Goal: Communication & Community: Connect with others

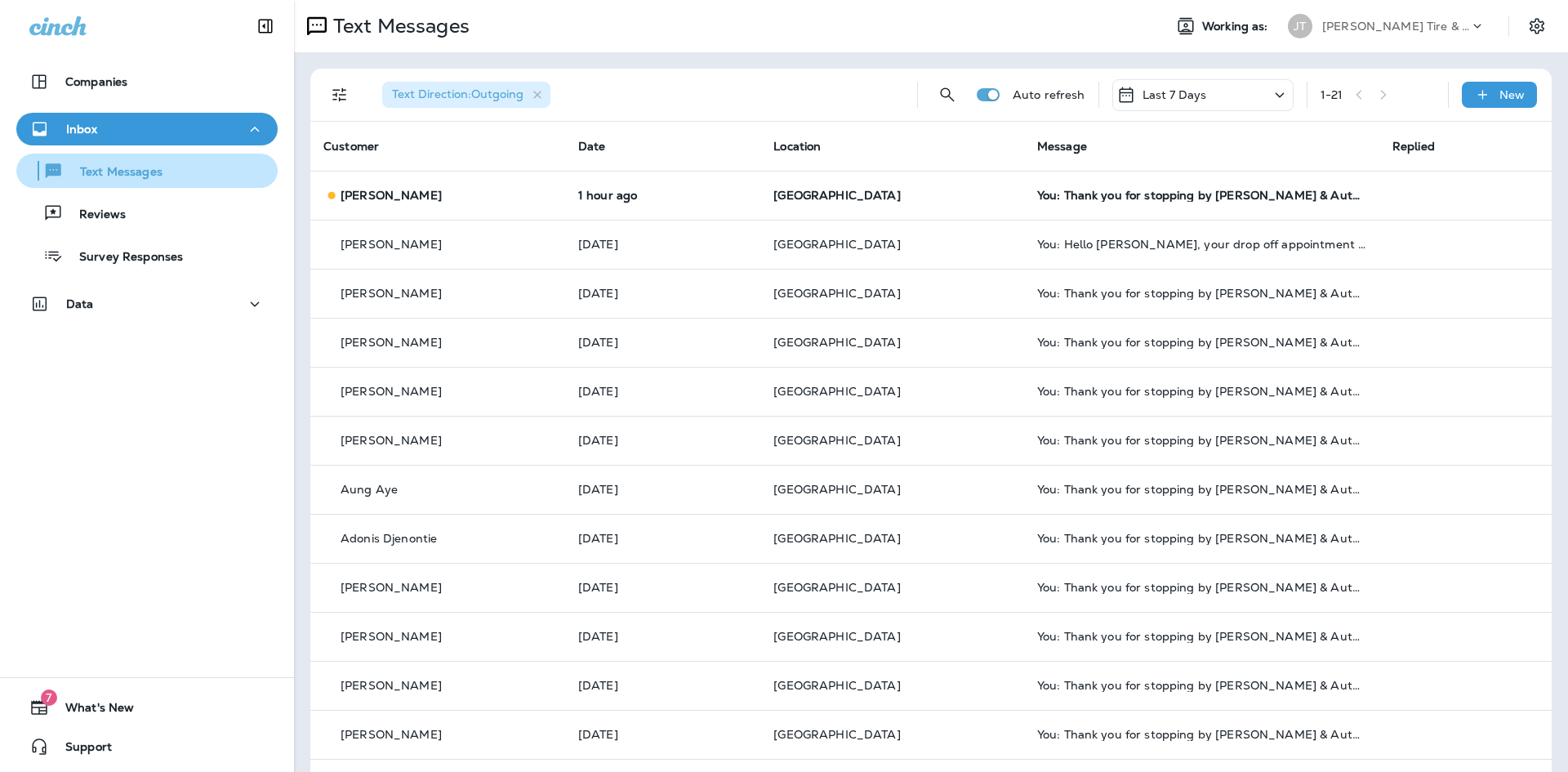
click at [90, 164] on div "Text Messages" at bounding box center [93, 171] width 140 height 25
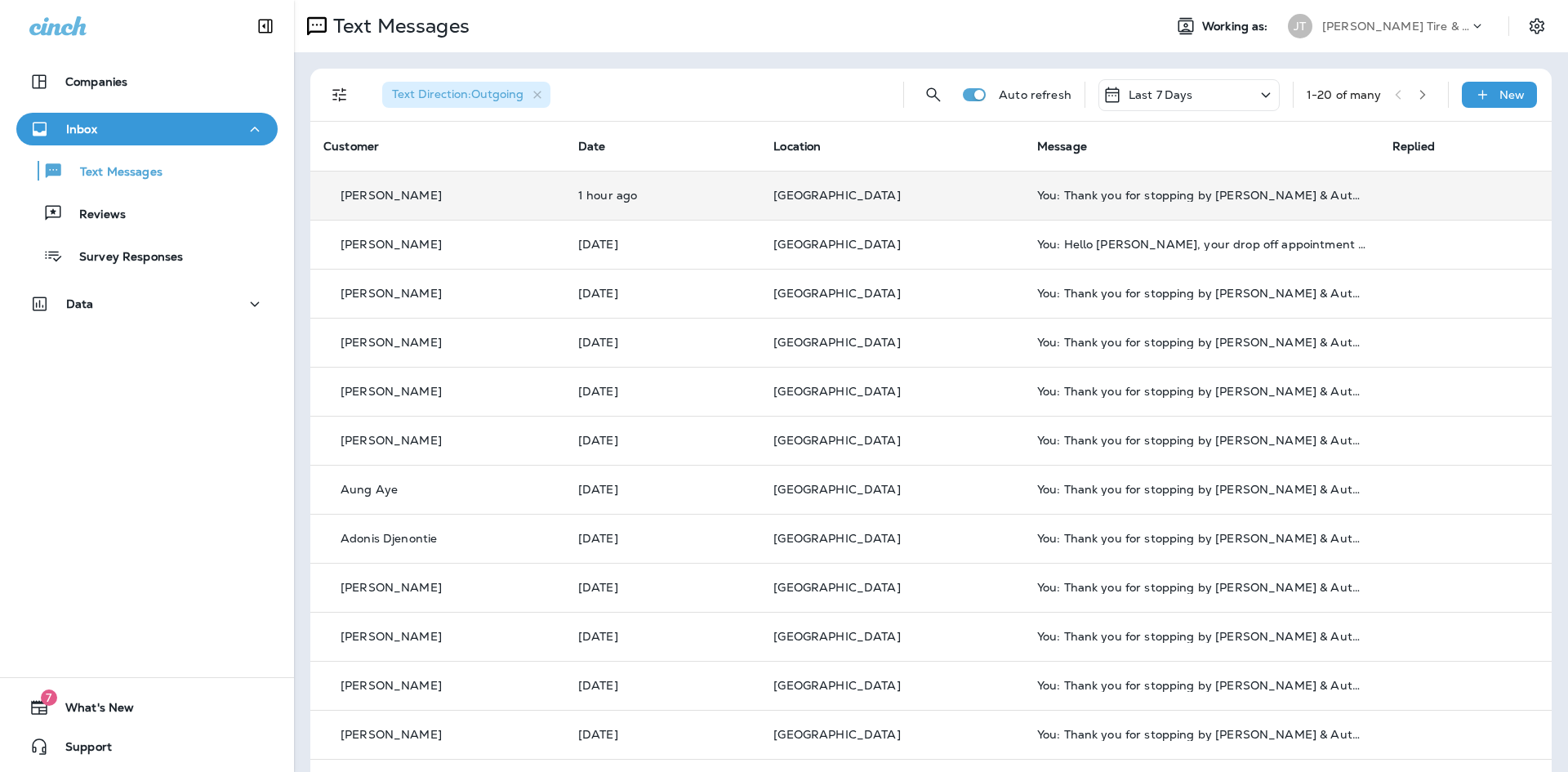
click at [1121, 186] on td "You: Thank you for stopping by [PERSON_NAME] & Auto - [GEOGRAPHIC_DATA]. Please…" at bounding box center [1201, 195] width 356 height 49
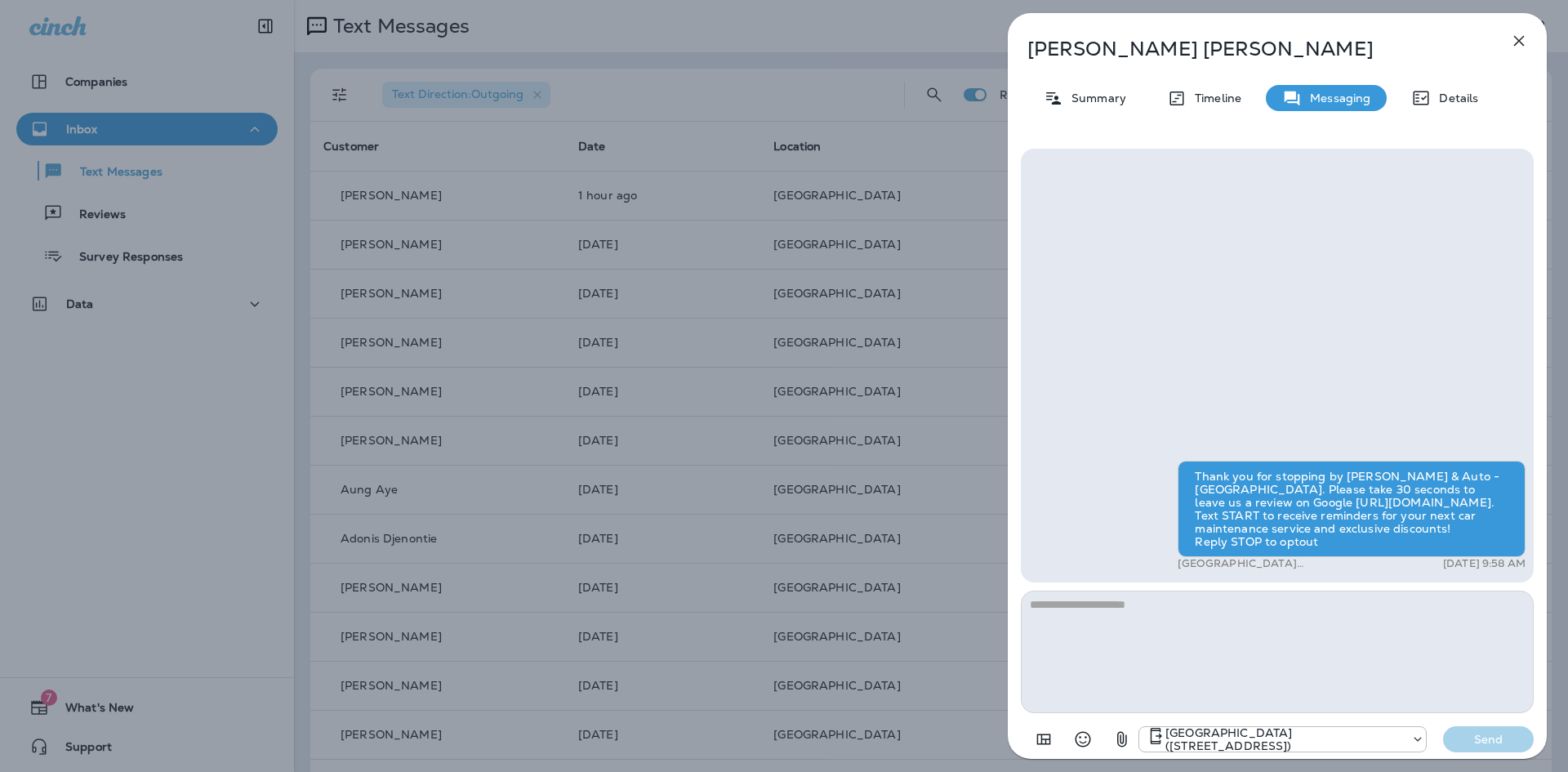
click at [1520, 39] on icon "button" at bounding box center [1519, 41] width 11 height 11
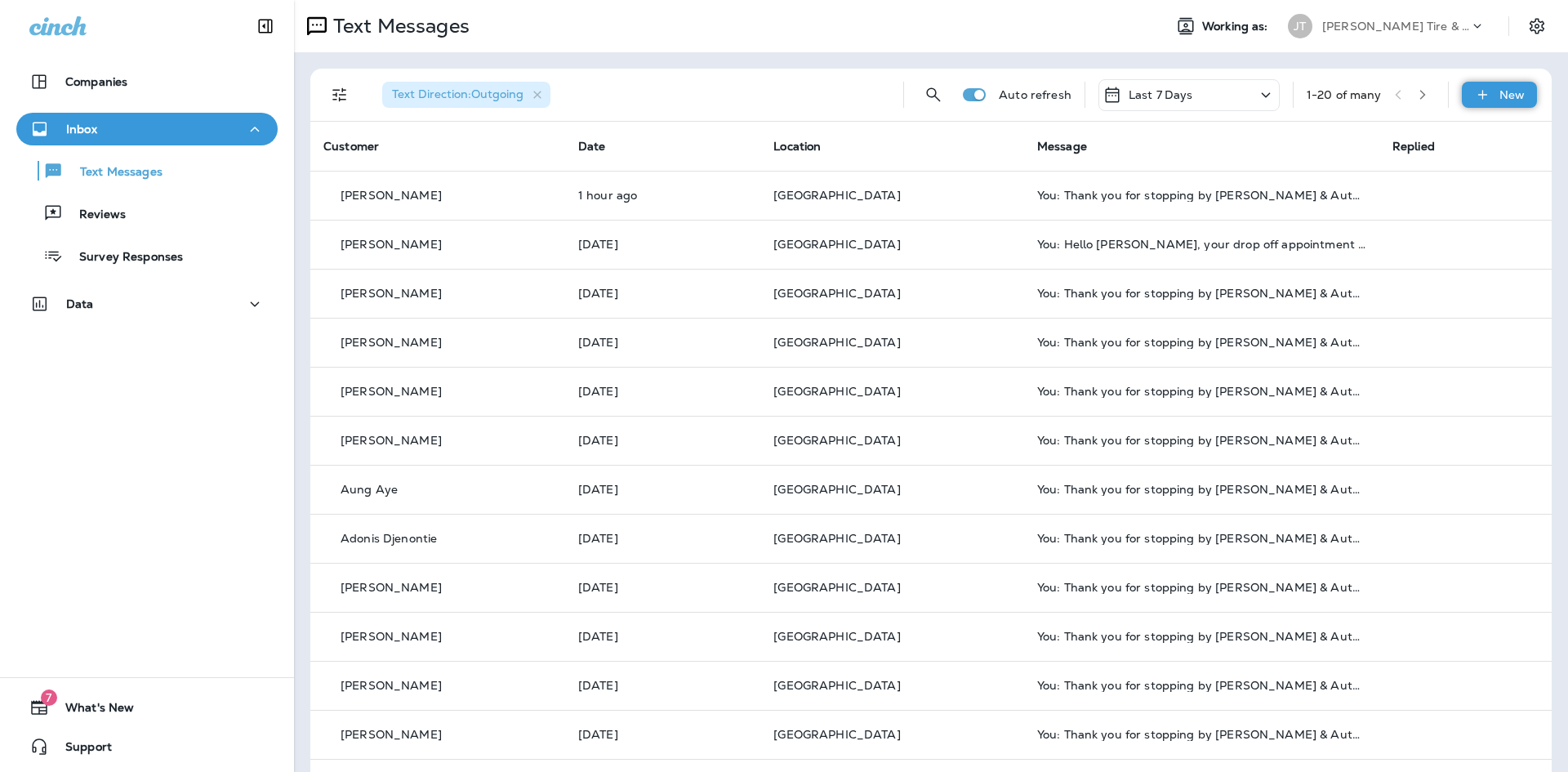
click at [1486, 84] on div "New" at bounding box center [1499, 95] width 75 height 26
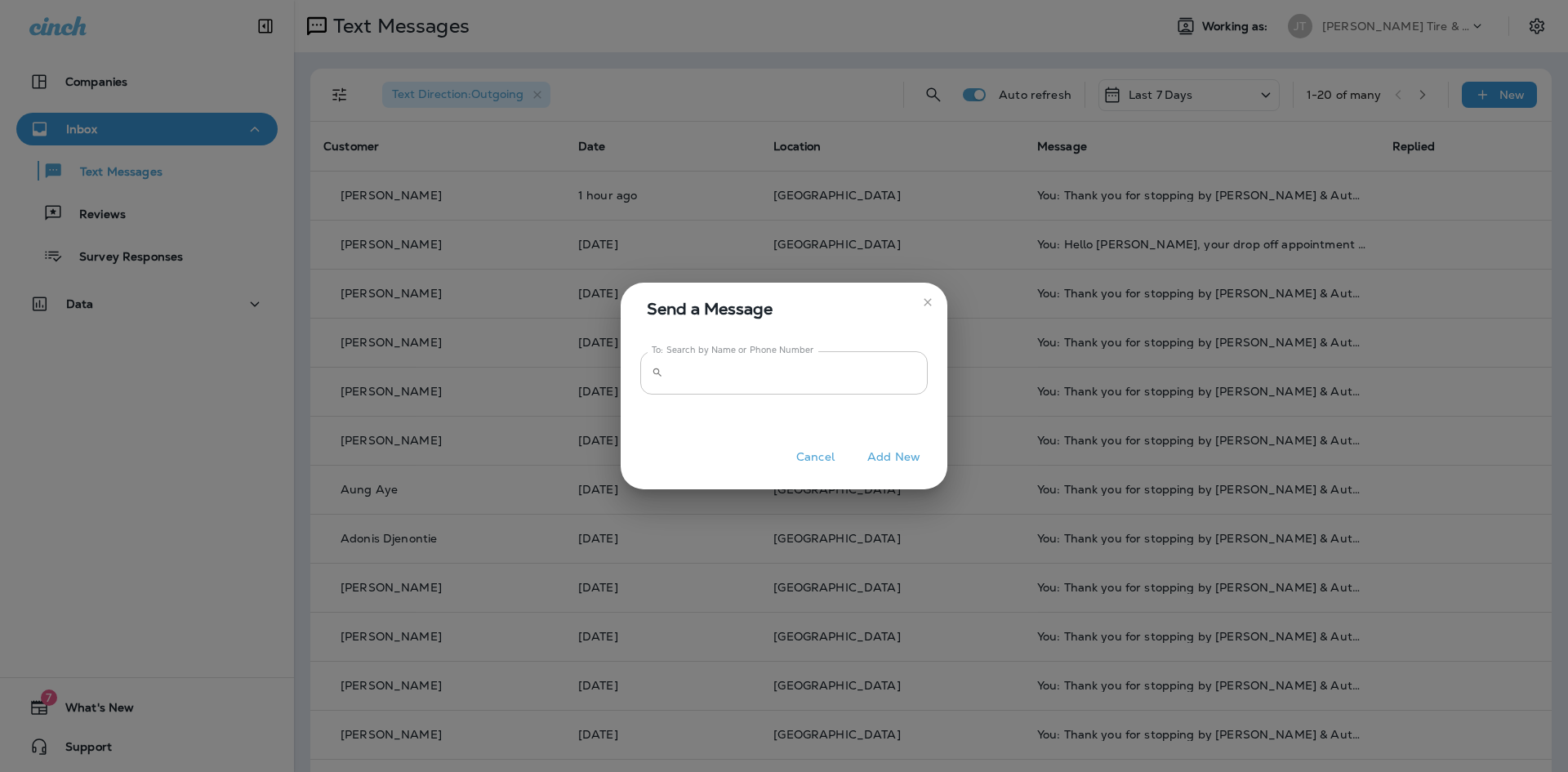
click at [789, 370] on input "To: Search by Name or Phone Number" at bounding box center [798, 373] width 258 height 43
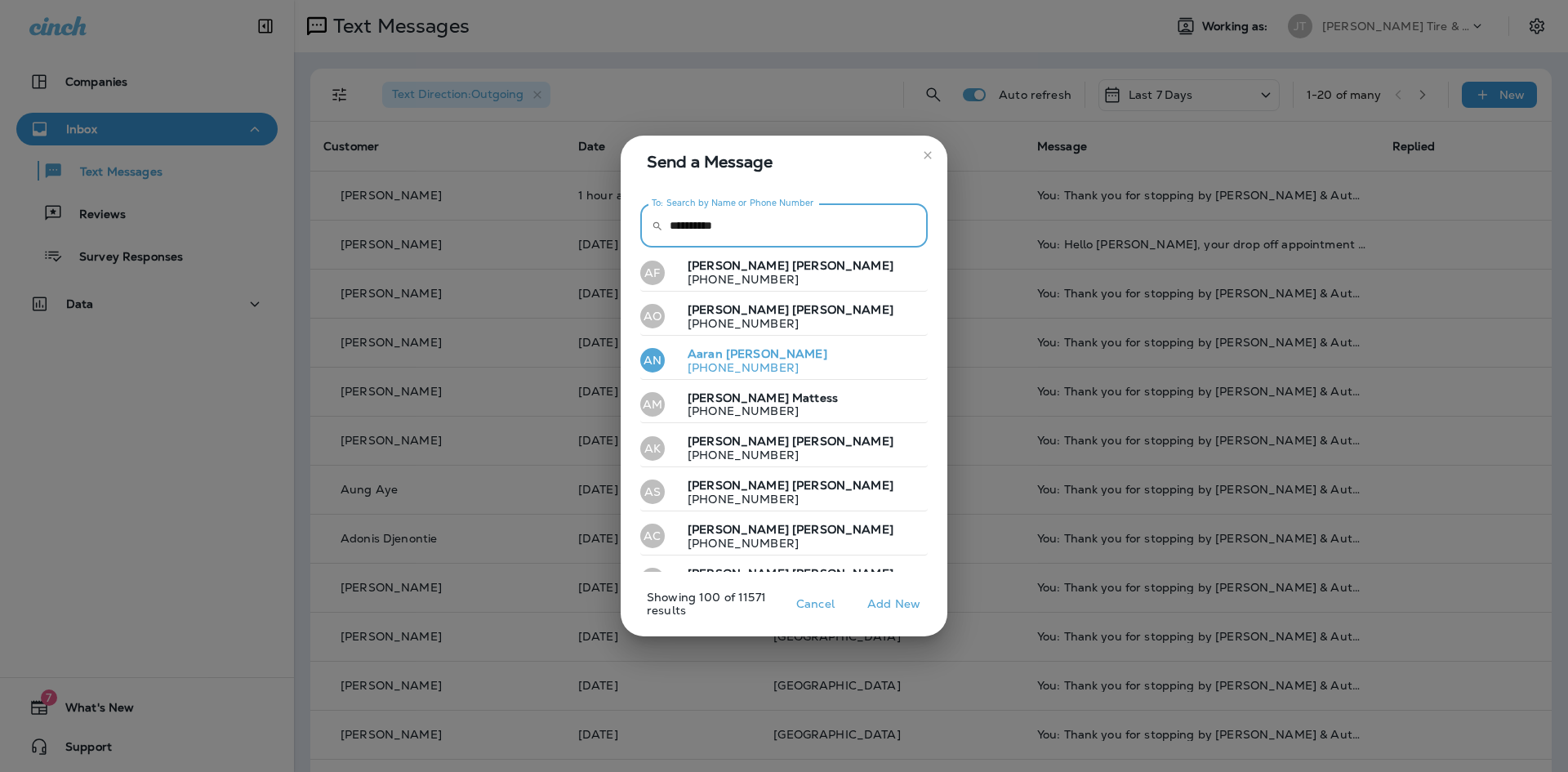
type input "**********"
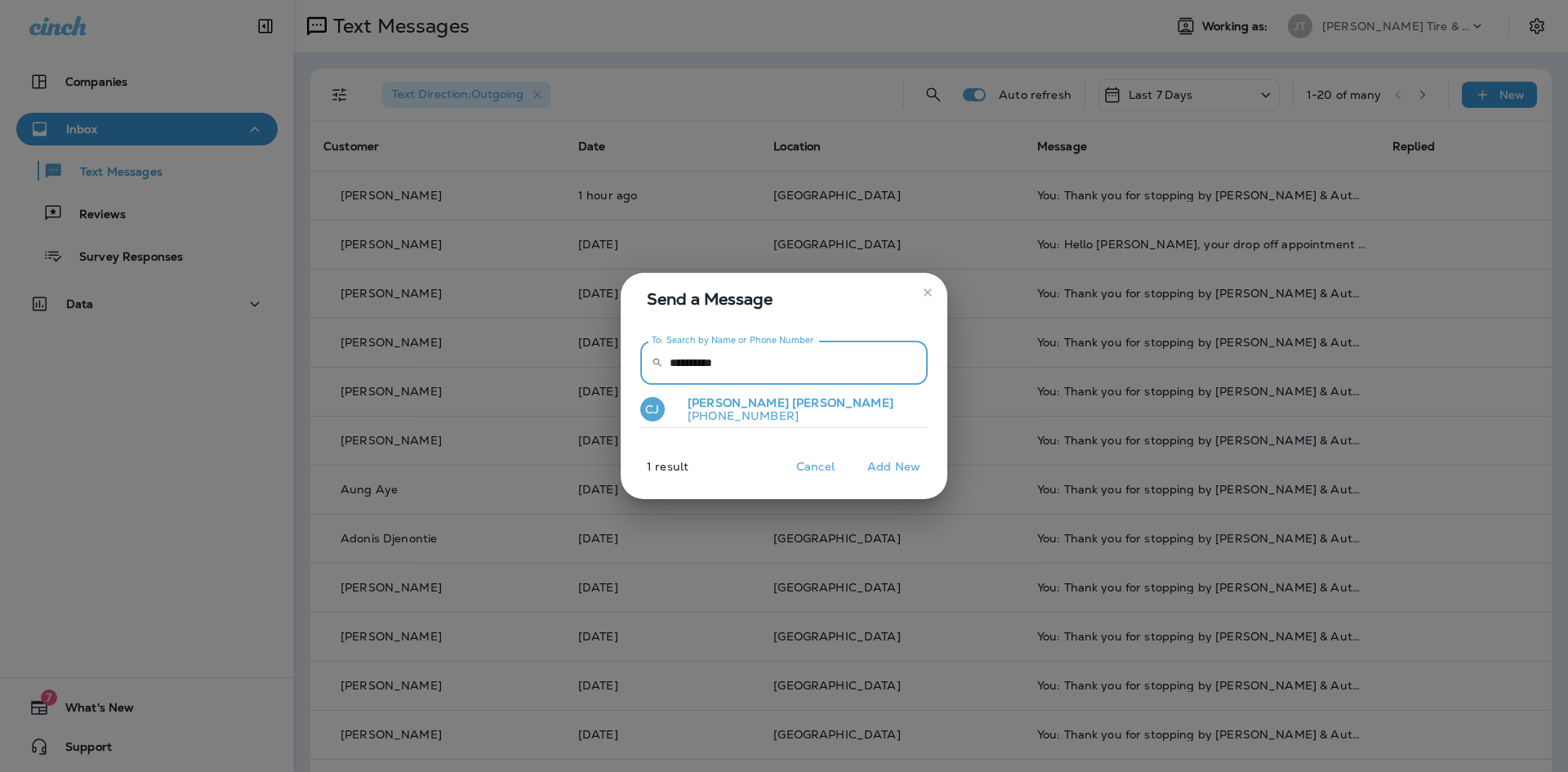
click at [824, 414] on button "CJ Clint Johnson +17122492328" at bounding box center [784, 410] width 288 height 38
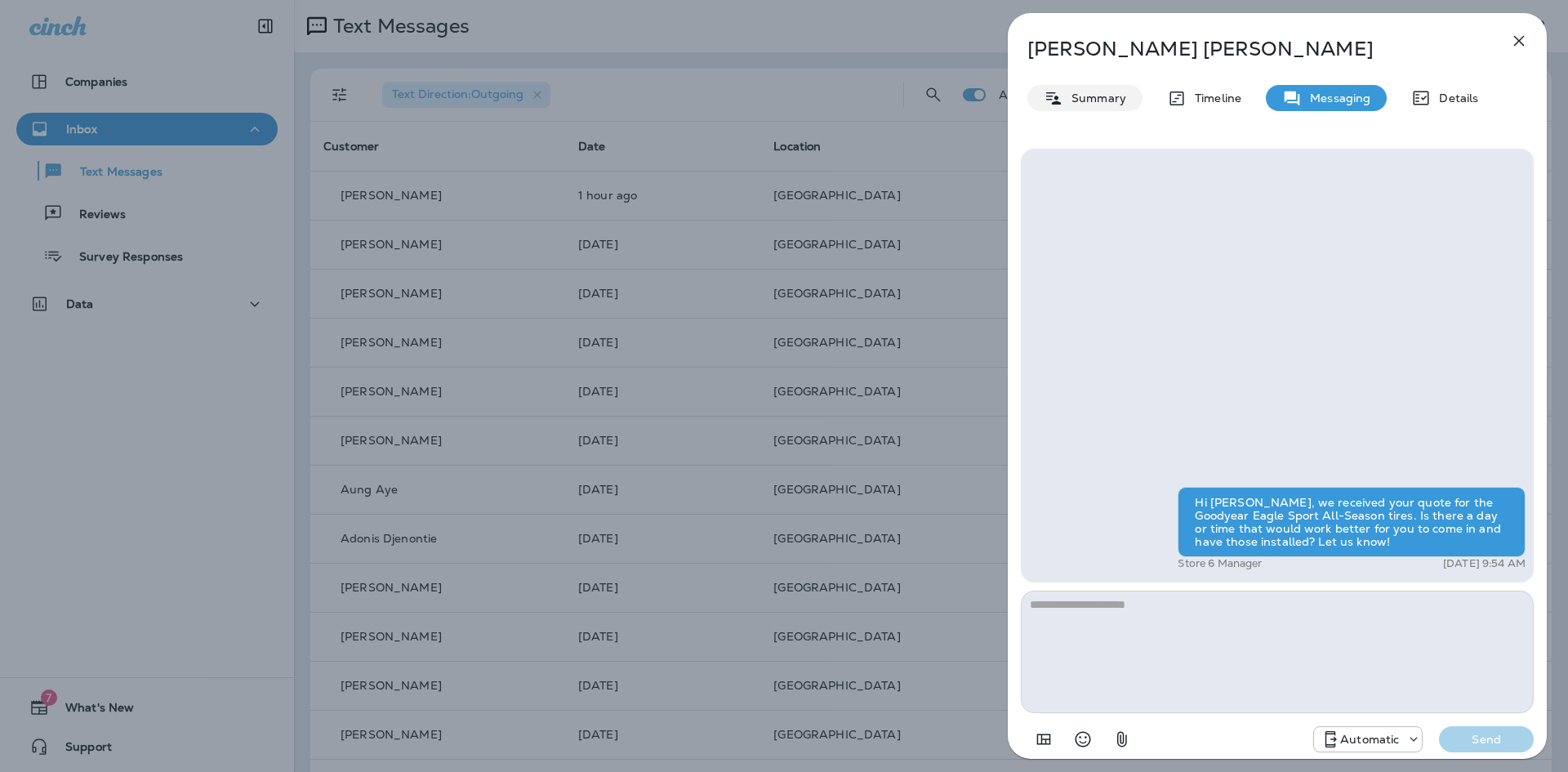
click at [1094, 86] on div "Summary" at bounding box center [1085, 98] width 115 height 26
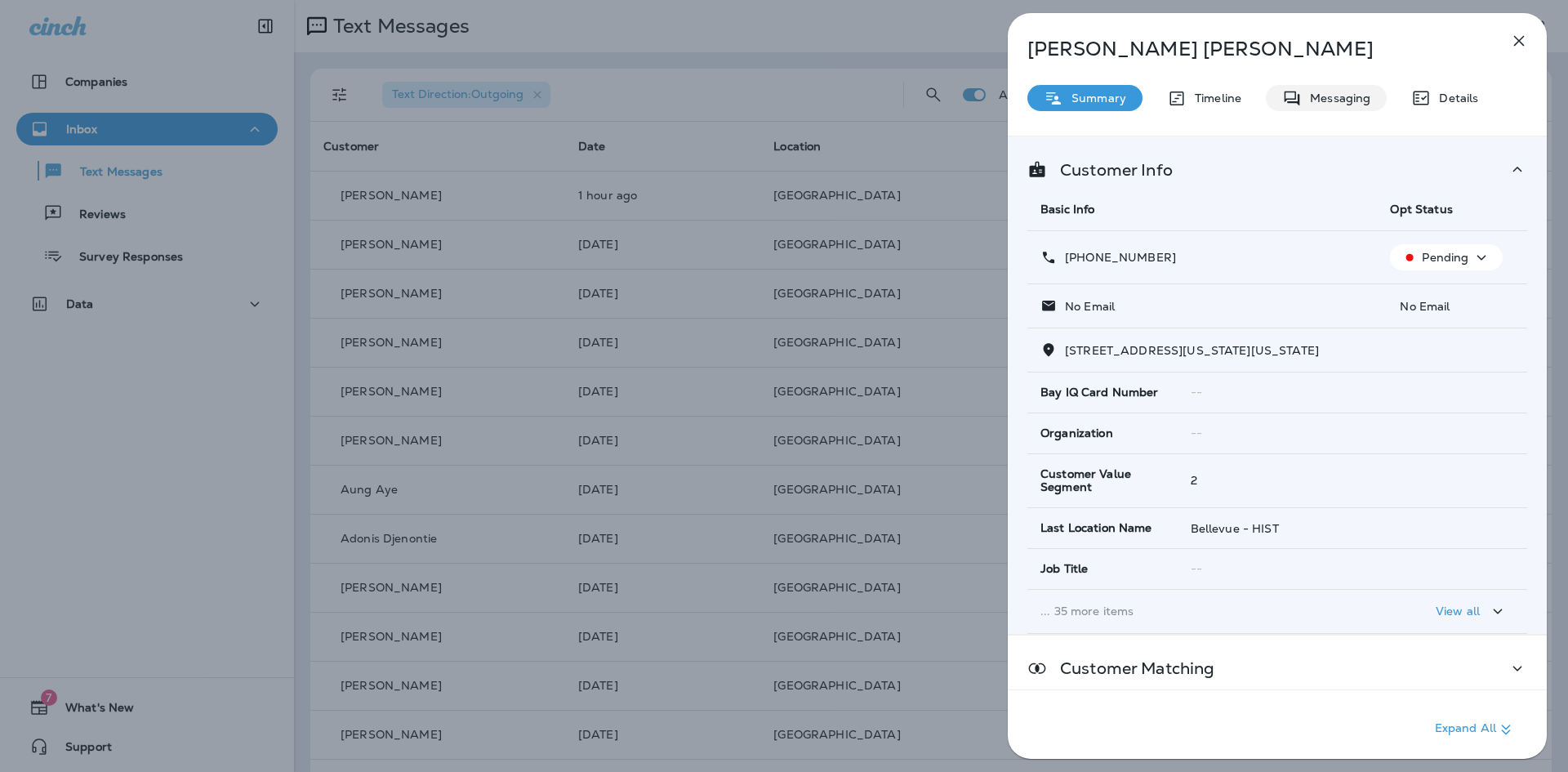
click at [1341, 103] on p "Messaging" at bounding box center [1335, 98] width 69 height 13
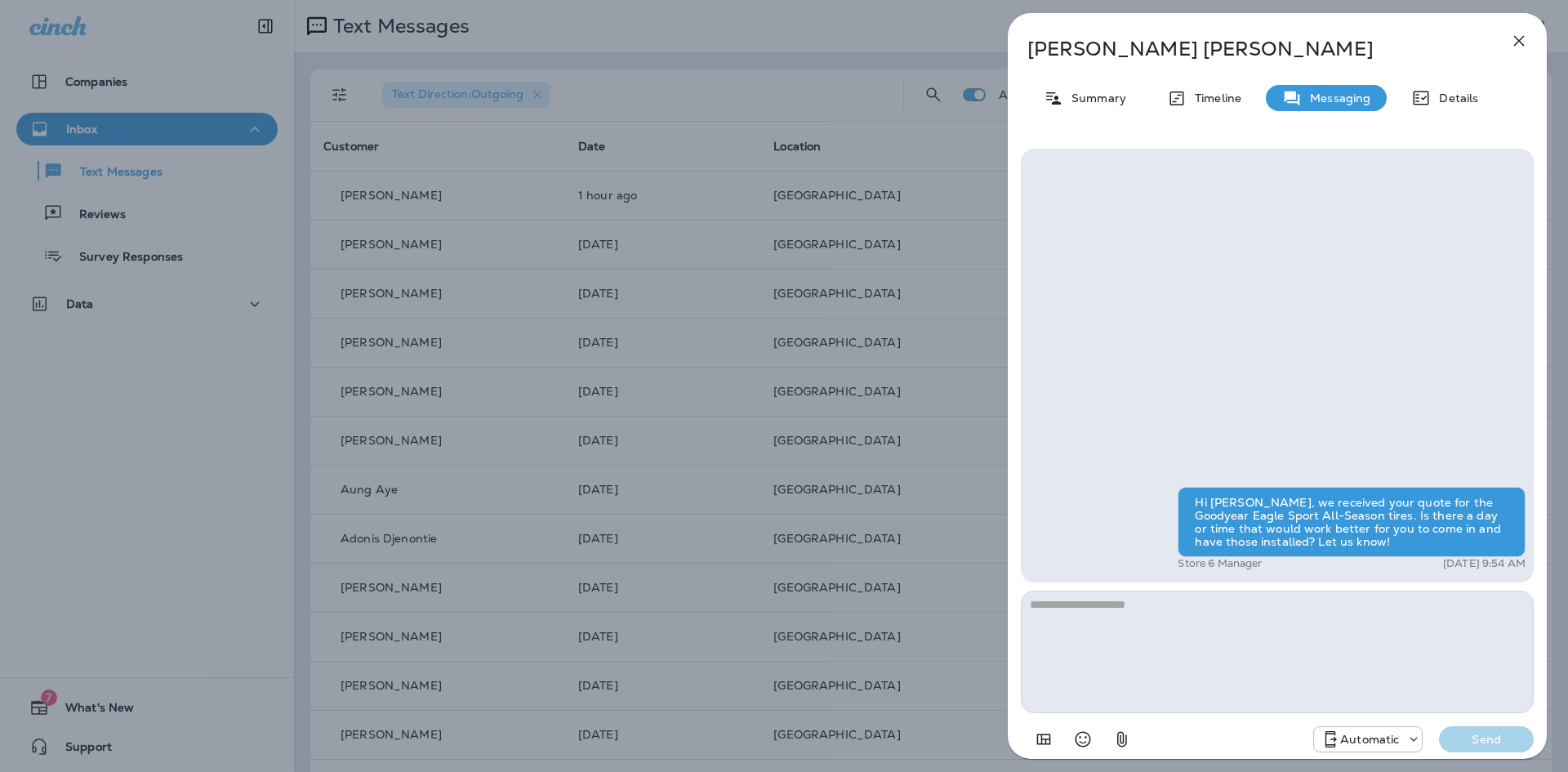
click at [1521, 45] on icon "button" at bounding box center [1519, 41] width 20 height 20
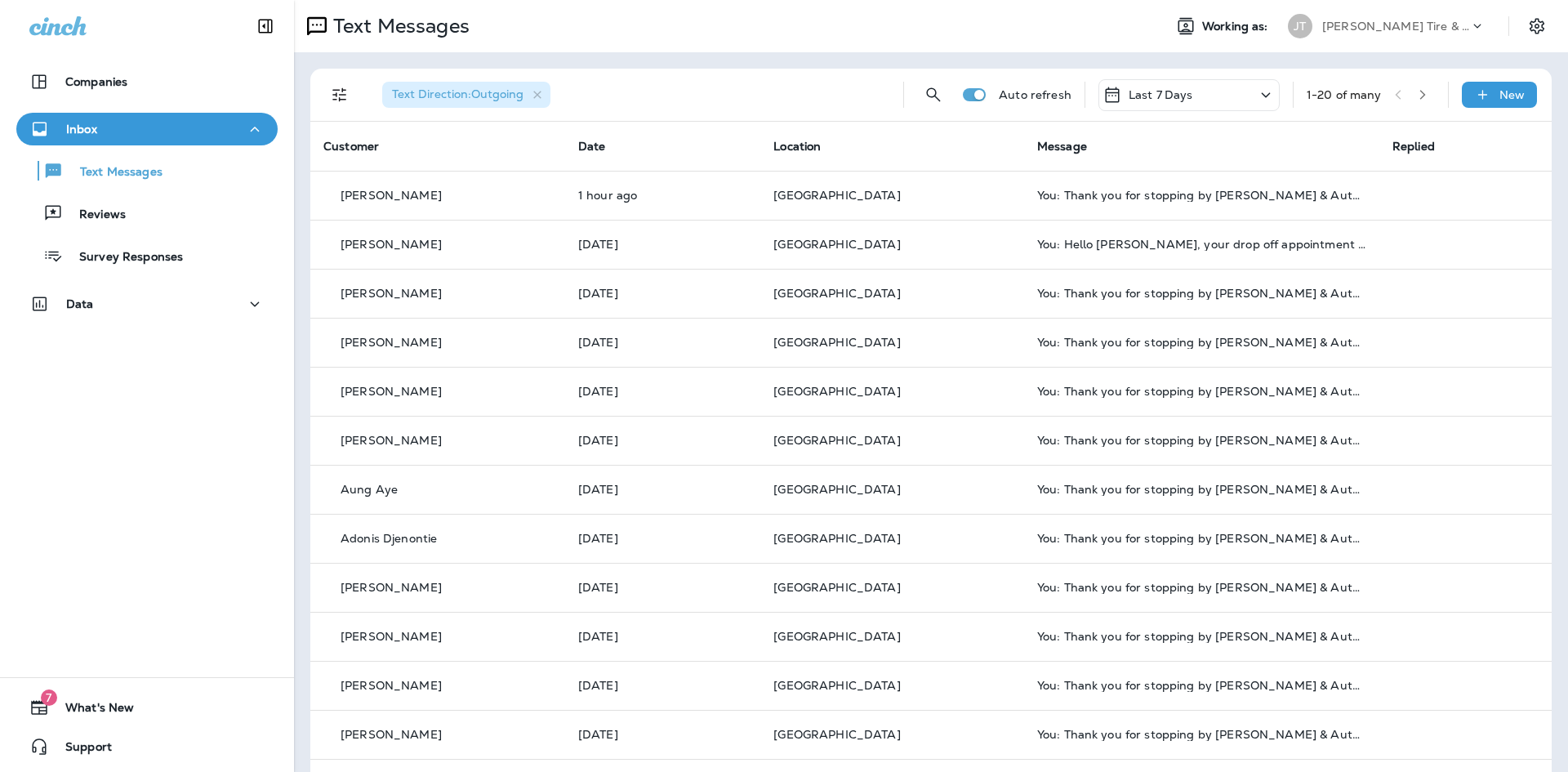
click at [546, 96] on div "Text Direction : Outgoing" at bounding box center [466, 95] width 168 height 26
click at [539, 99] on icon "button" at bounding box center [537, 95] width 14 height 14
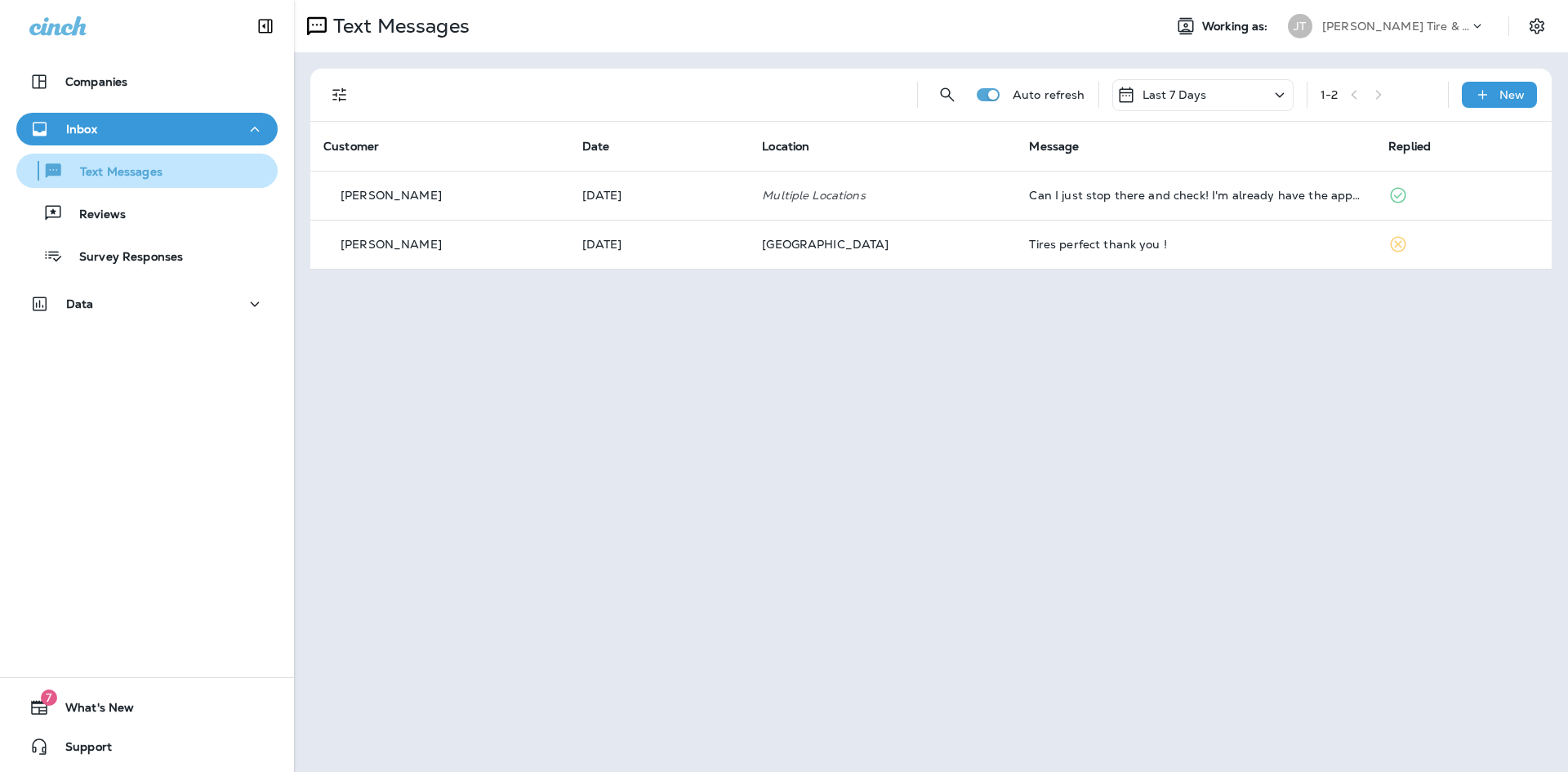
click at [170, 180] on div "Text Messages" at bounding box center [147, 171] width 249 height 25
click at [1530, 85] on div "New" at bounding box center [1499, 95] width 75 height 26
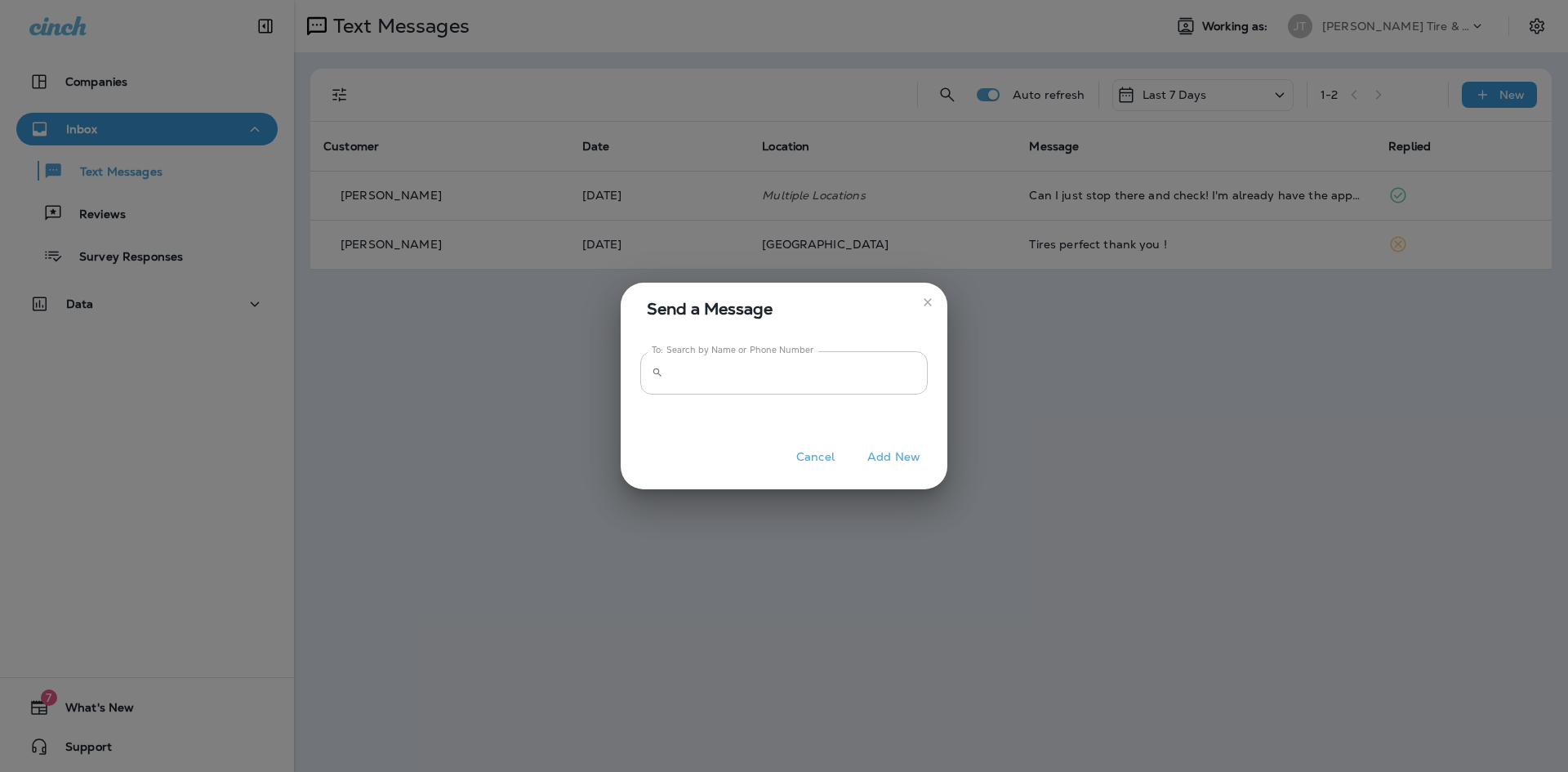
click at [711, 392] on input "To: Search by Name or Phone Number" at bounding box center [798, 373] width 258 height 43
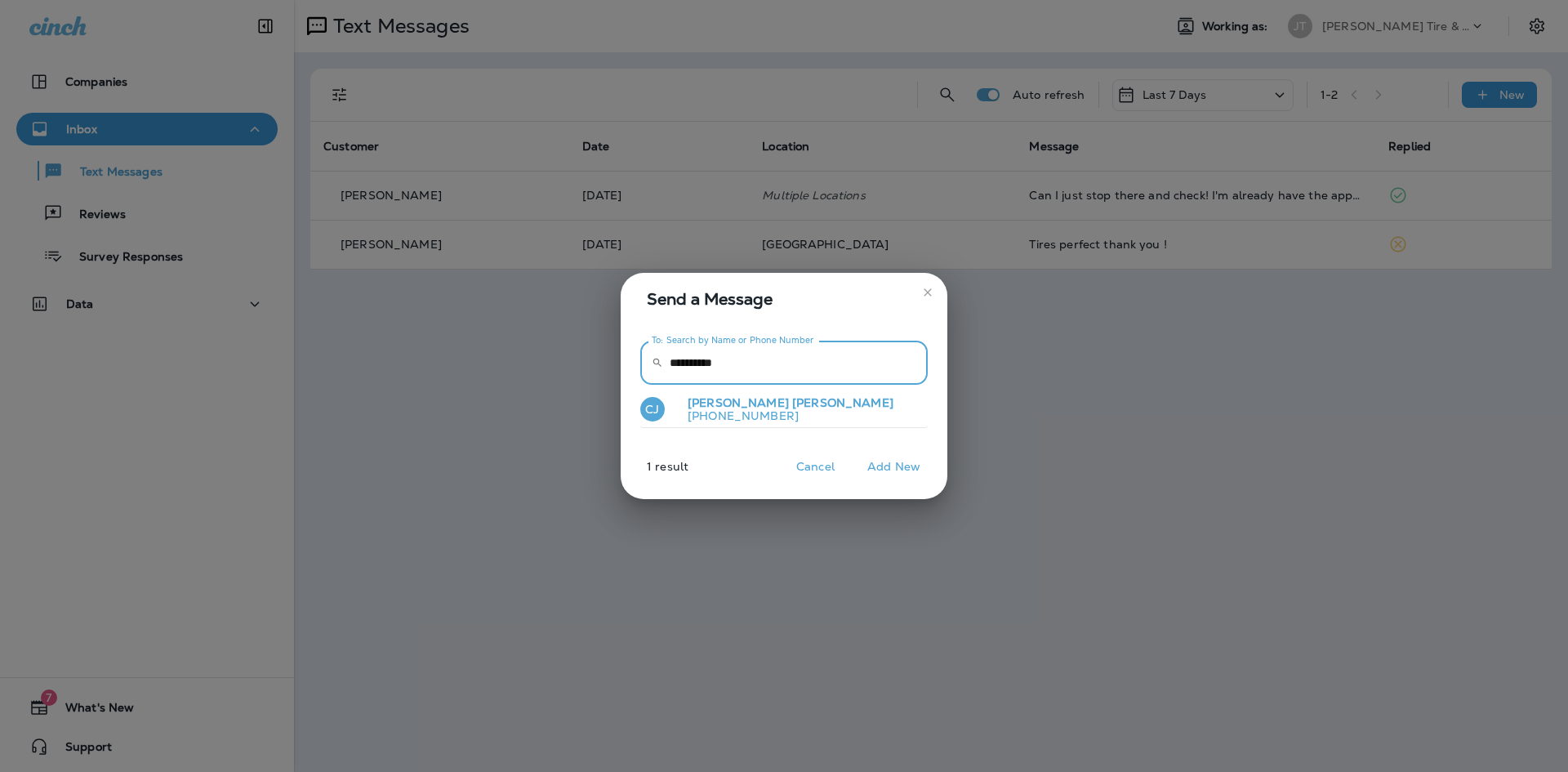
type input "**********"
click at [751, 411] on p "+17122492328" at bounding box center [783, 415] width 219 height 13
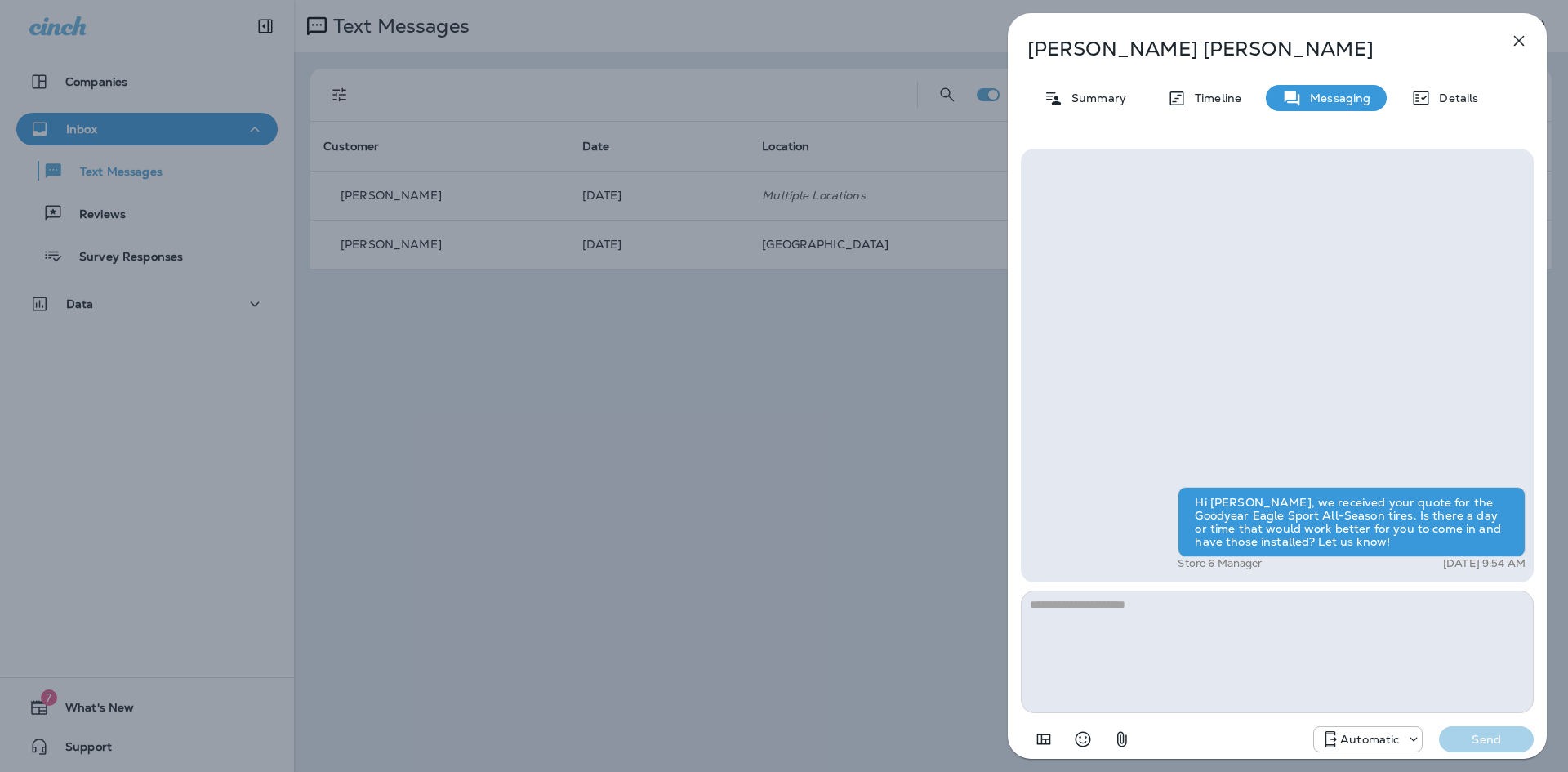
click at [1513, 50] on icon "button" at bounding box center [1519, 41] width 20 height 20
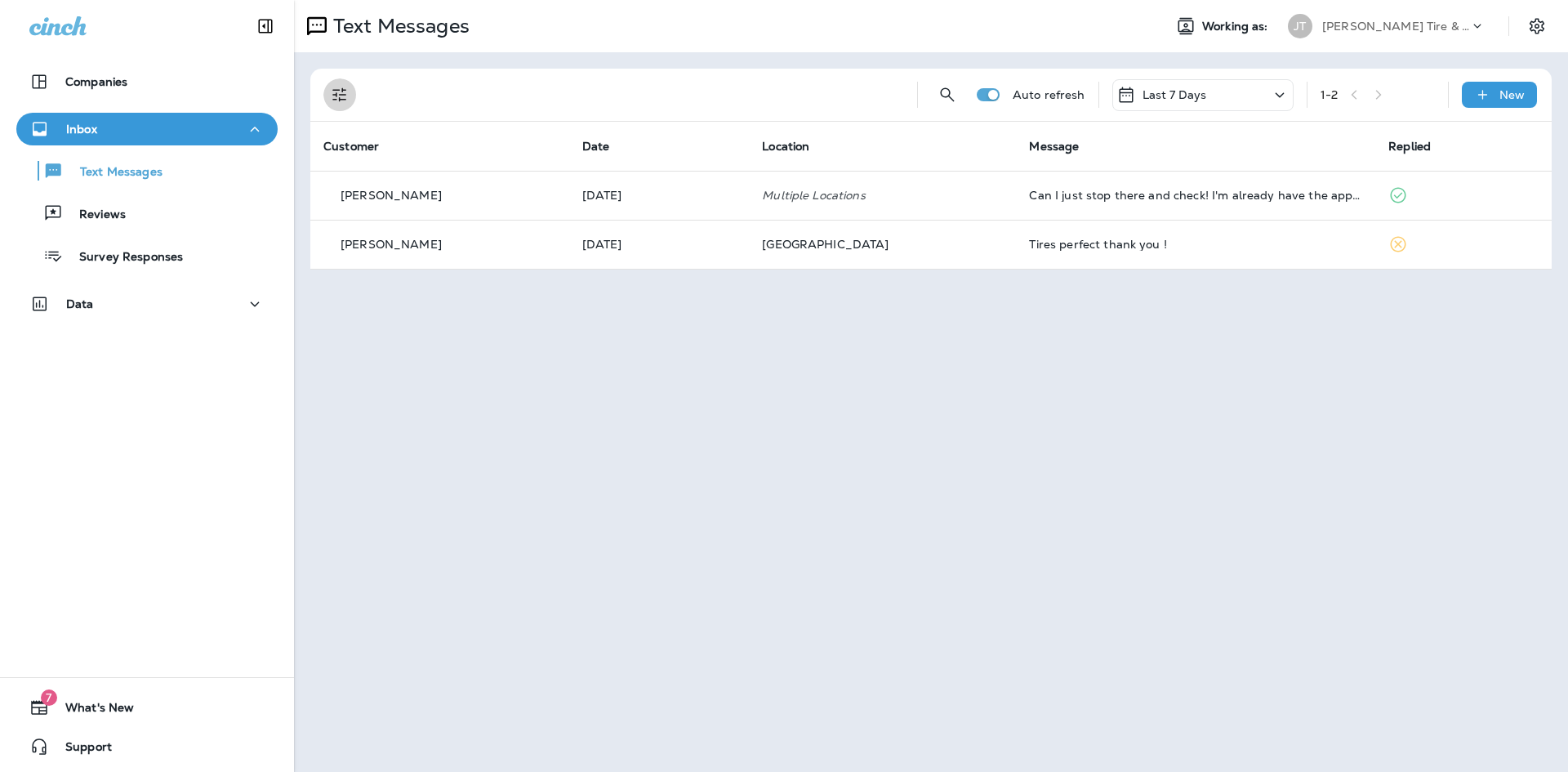
click at [333, 106] on button "Filters" at bounding box center [340, 94] width 33 height 33
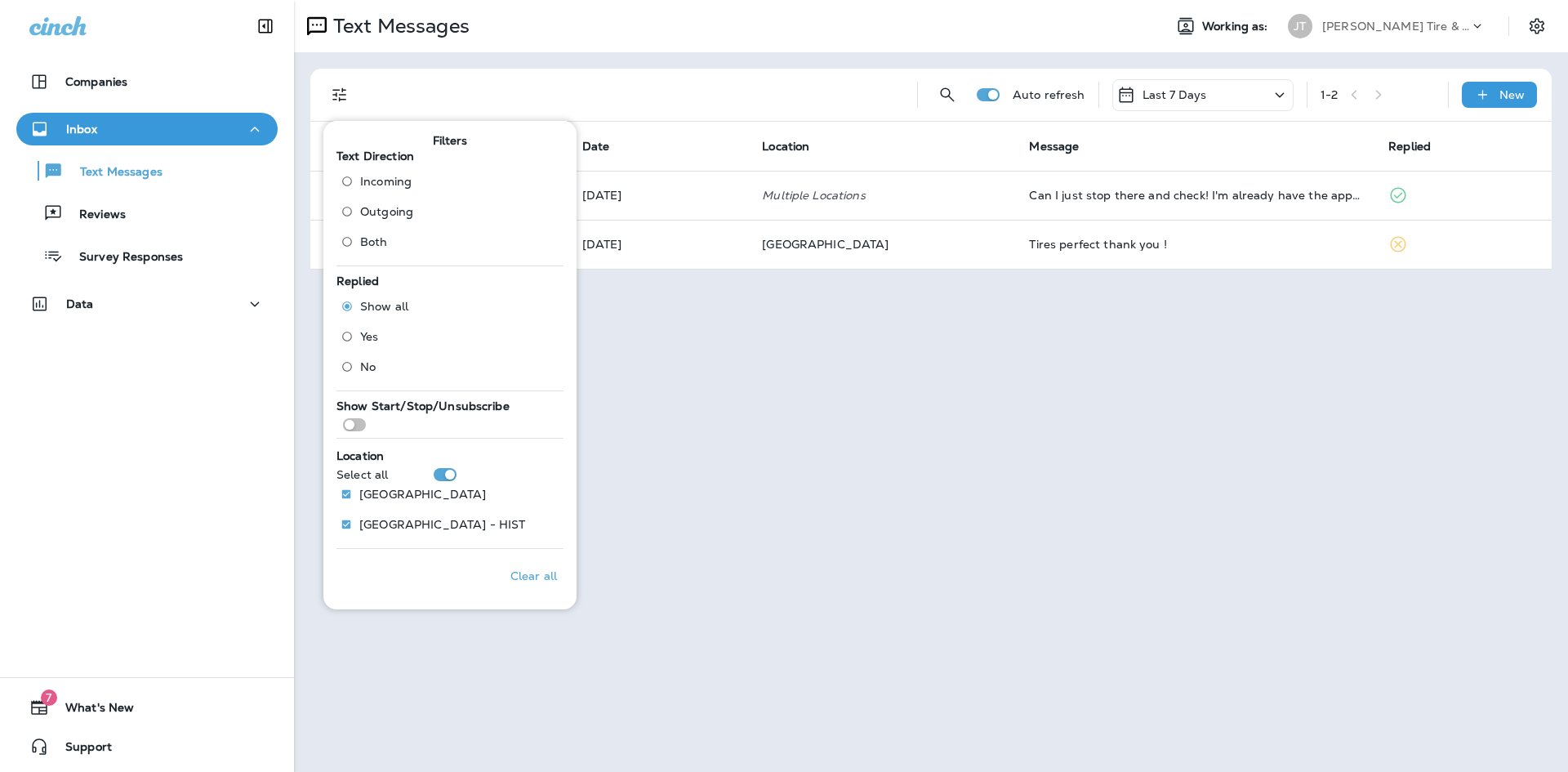
click at [1082, 306] on div "Text Messages Working as: JT Jensen Tire & Auto Auto refresh Last 7 Days 1 - 2 …" at bounding box center [930, 386] width 1273 height 772
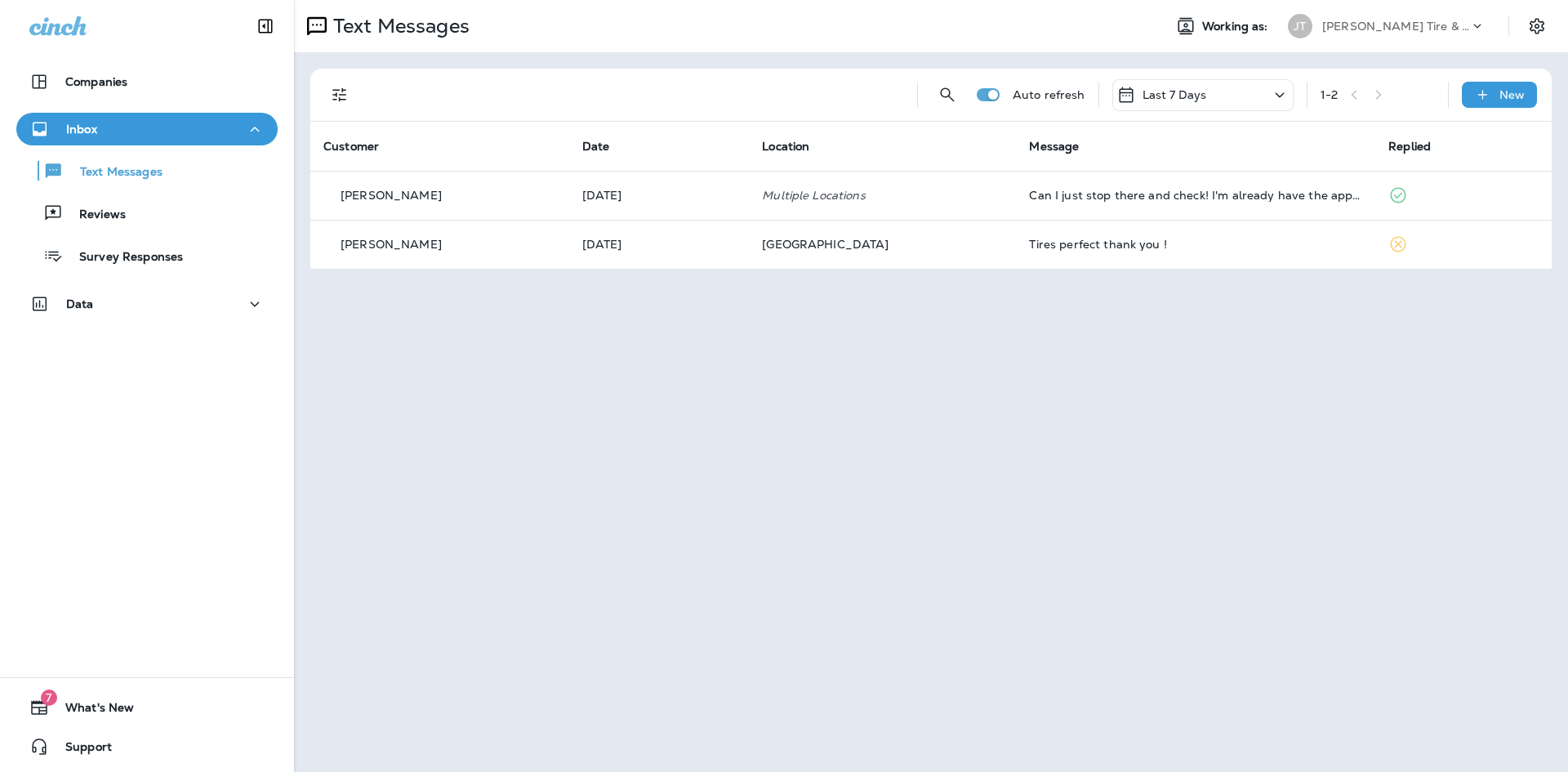
click at [357, 103] on div "Auto refresh Last 7 Days 1 - 2 New" at bounding box center [934, 95] width 1221 height 52
click at [344, 101] on icon "Filters" at bounding box center [340, 95] width 20 height 20
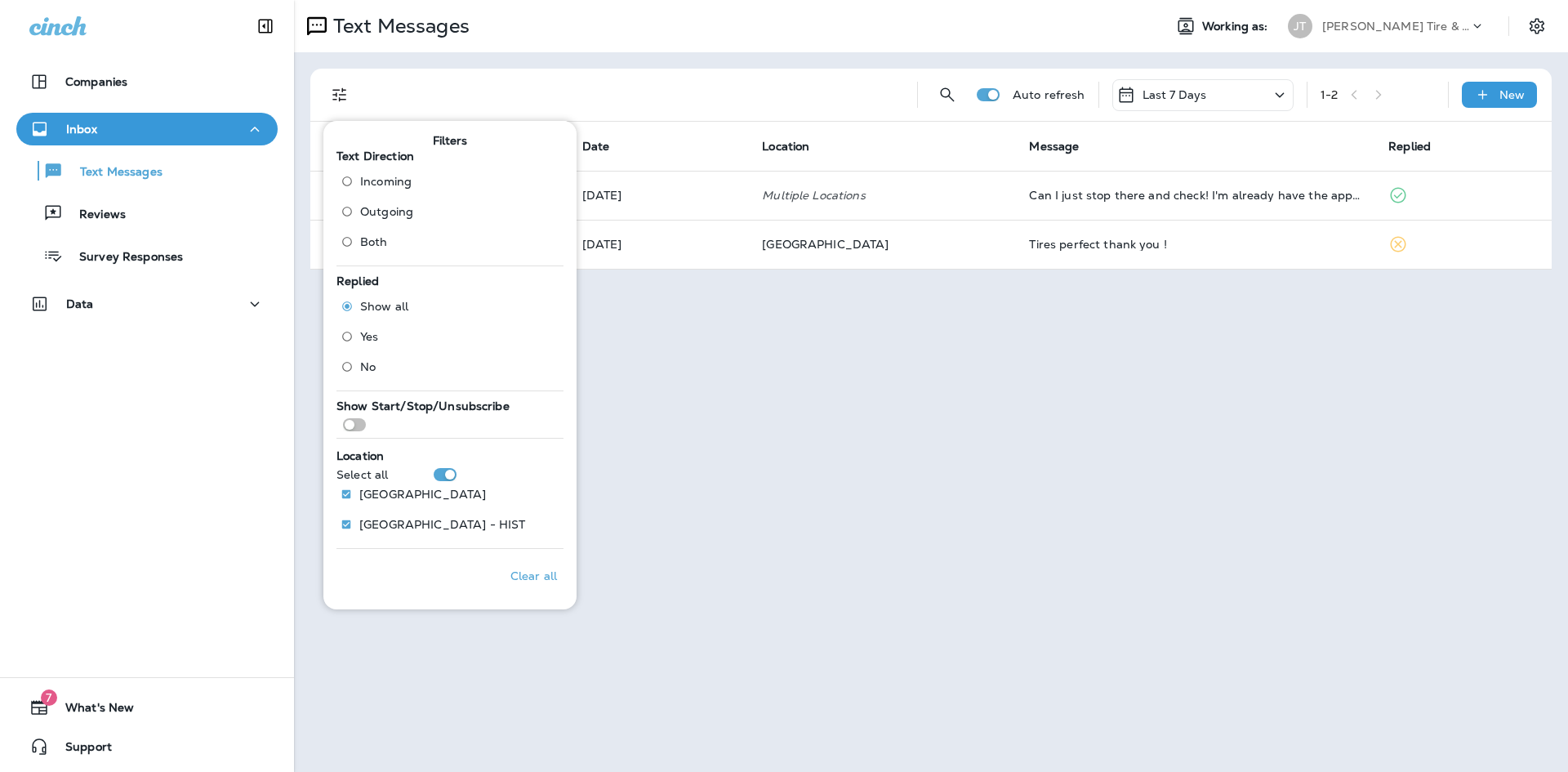
click at [387, 246] on span "Both" at bounding box center [375, 241] width 28 height 13
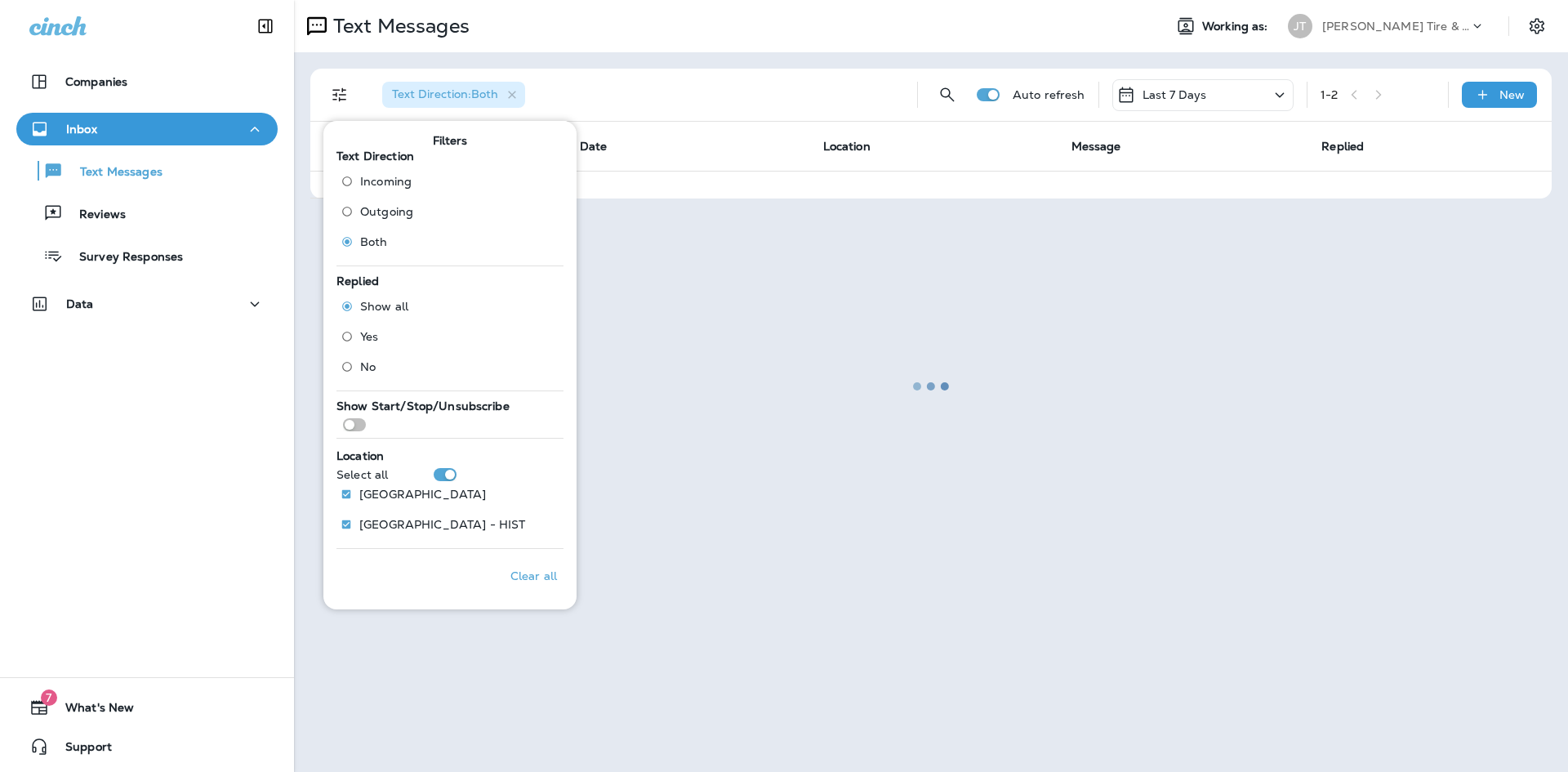
click at [873, 320] on div at bounding box center [931, 386] width 1270 height 768
